Goal: Check status

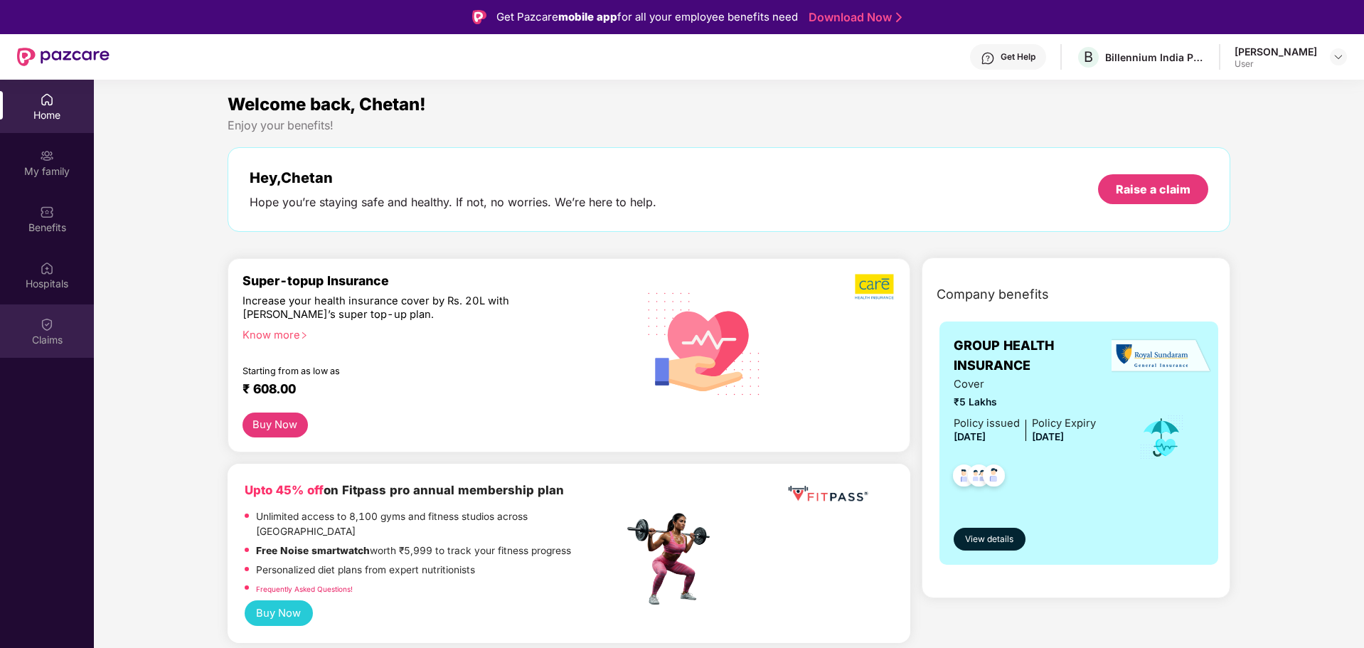
click at [18, 345] on div "Claims" at bounding box center [47, 340] width 94 height 14
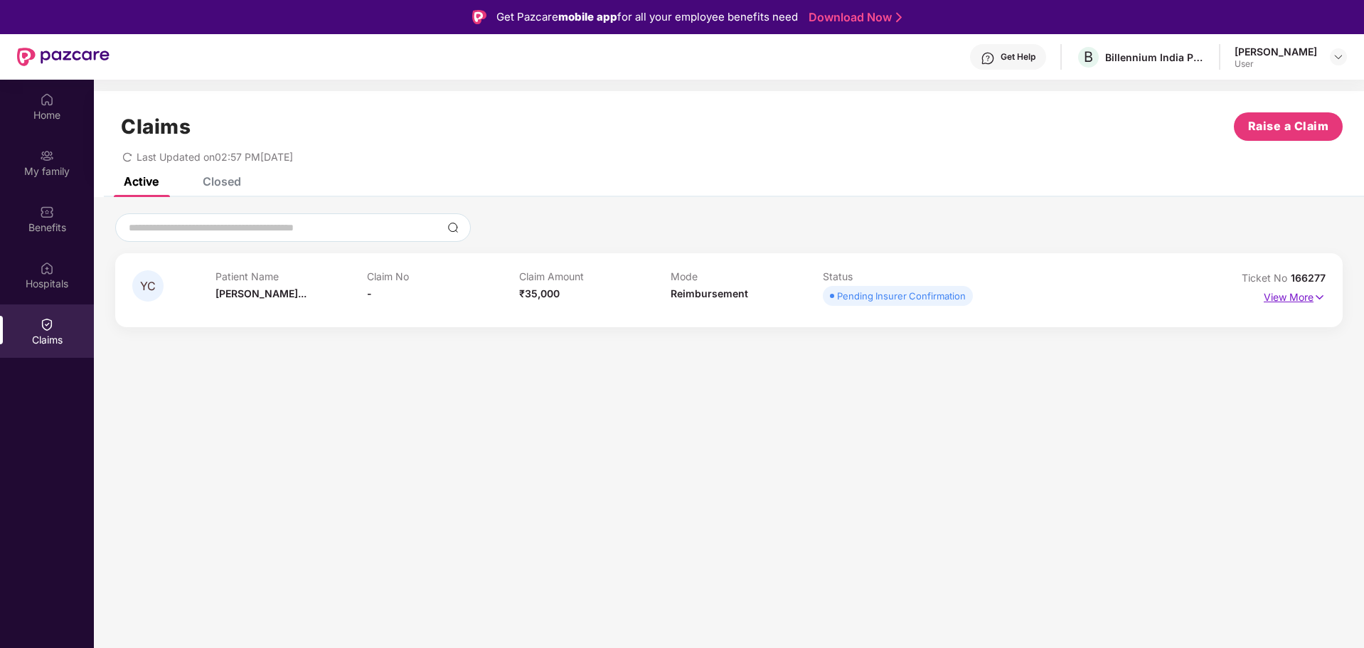
click at [1280, 304] on p "View More" at bounding box center [1295, 295] width 62 height 19
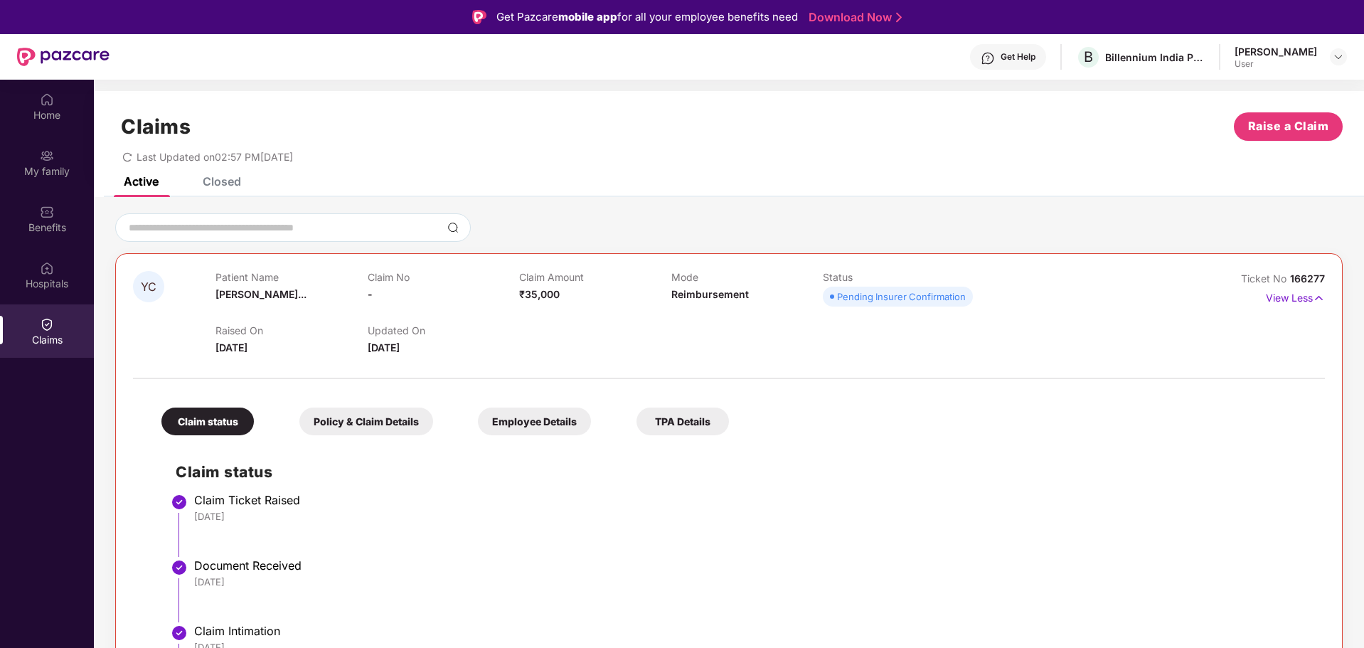
click at [134, 160] on div "Last Updated on 02:57 PM[DATE]" at bounding box center [207, 157] width 171 height 12
click at [124, 155] on icon "redo" at bounding box center [127, 156] width 9 height 9
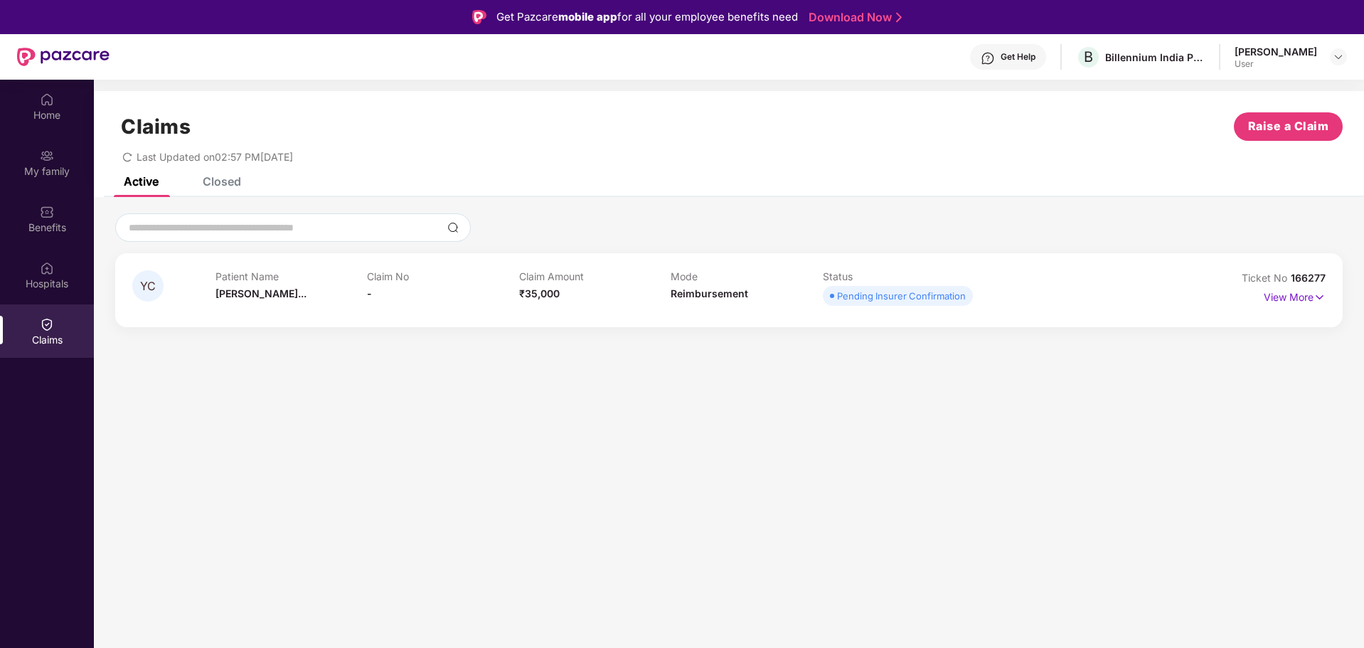
click at [130, 155] on icon "redo" at bounding box center [127, 157] width 10 height 10
